Goal: Information Seeking & Learning: Learn about a topic

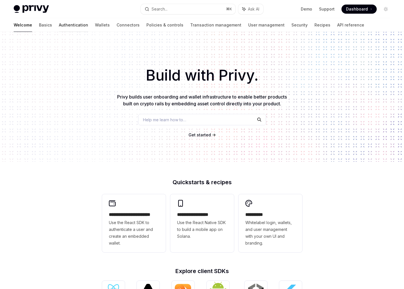
click at [59, 28] on link "Authentication" at bounding box center [73, 25] width 29 height 14
type textarea "*"
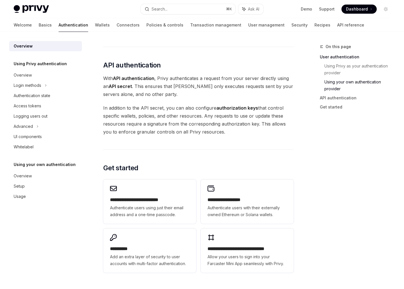
scroll to position [365, 0]
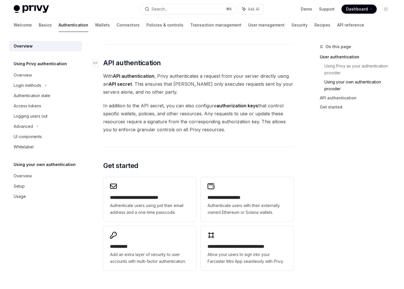
drag, startPoint x: 218, startPoint y: 131, endPoint x: 103, endPoint y: 62, distance: 133.9
click at [102, 90] on div "Overview OpenAI Open in ChatGPT OpenAI Open in ChatGPT [PERSON_NAME]’s wallet s…" at bounding box center [144, 17] width 299 height 678
drag, startPoint x: 213, startPoint y: 131, endPoint x: 103, endPoint y: 63, distance: 129.0
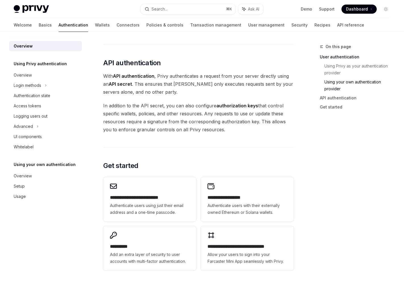
click at [212, 129] on span "In addition to the API secret, you can also configure authorization keys that c…" at bounding box center [198, 118] width 191 height 32
drag, startPoint x: 213, startPoint y: 131, endPoint x: 104, endPoint y: 63, distance: 128.1
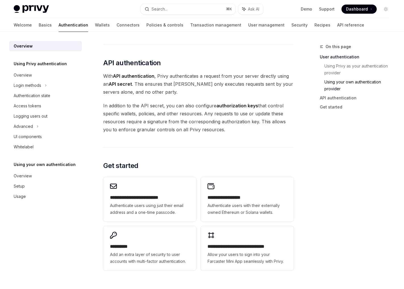
click at [211, 129] on span "In addition to the API secret, you can also configure authorization keys that c…" at bounding box center [198, 118] width 191 height 32
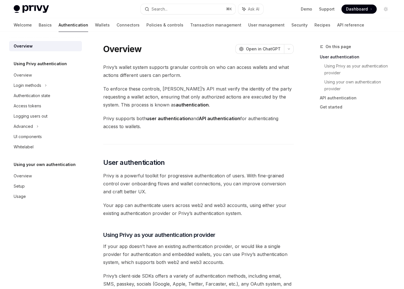
scroll to position [2, 0]
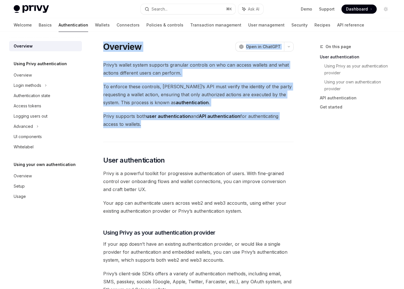
drag, startPoint x: 188, startPoint y: 129, endPoint x: 100, endPoint y: 46, distance: 120.9
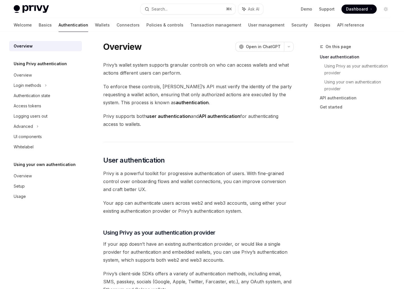
click at [154, 123] on span "Privy supports both user authentication and API authentication for authenticati…" at bounding box center [198, 120] width 191 height 16
